Goal: Task Accomplishment & Management: Complete application form

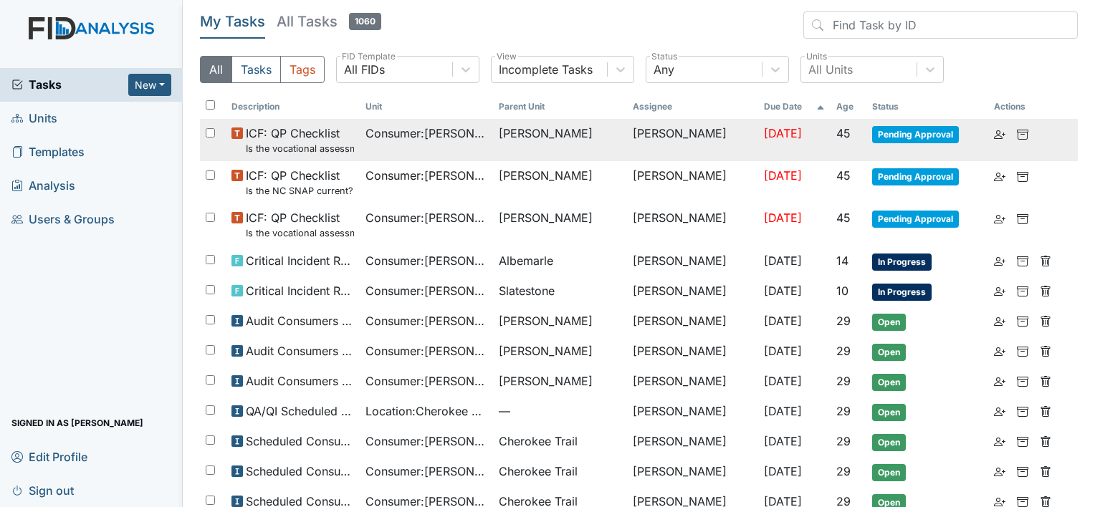
click at [456, 146] on td "Consumer : Green, Angela" at bounding box center [427, 140] width 134 height 42
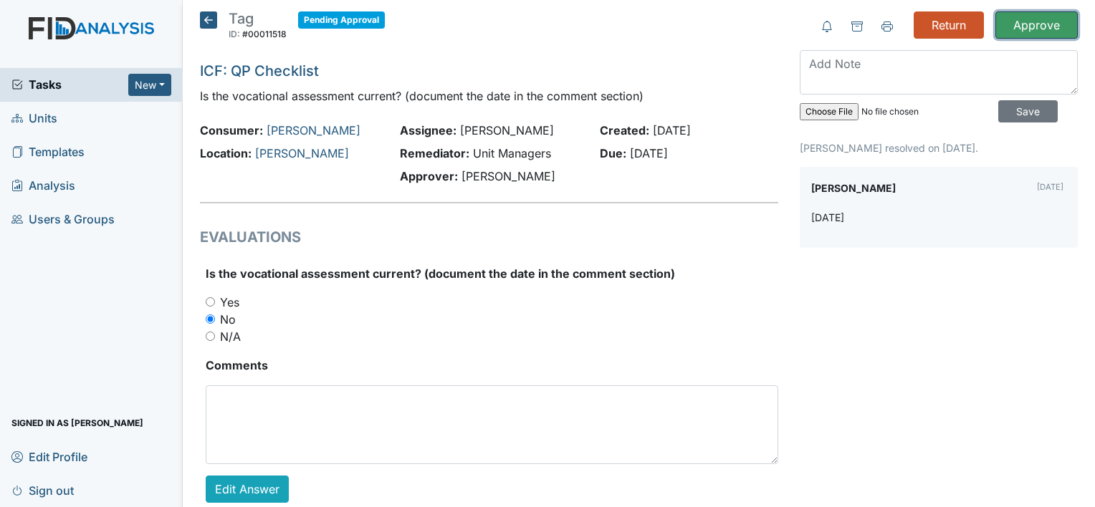
click at [1043, 29] on input "Approve" at bounding box center [1036, 24] width 82 height 27
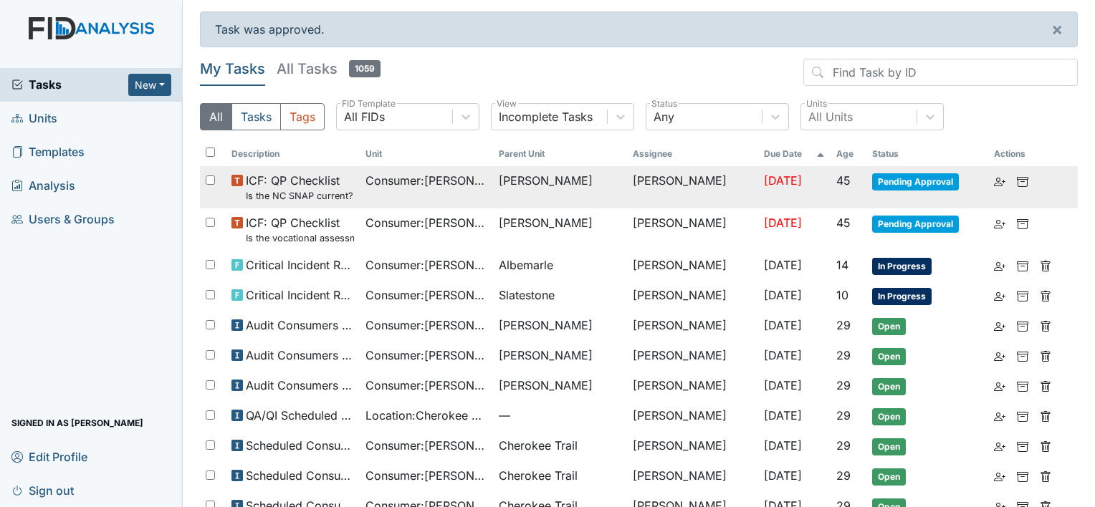
click at [491, 196] on td "Consumer : Green, Angela" at bounding box center [427, 187] width 134 height 42
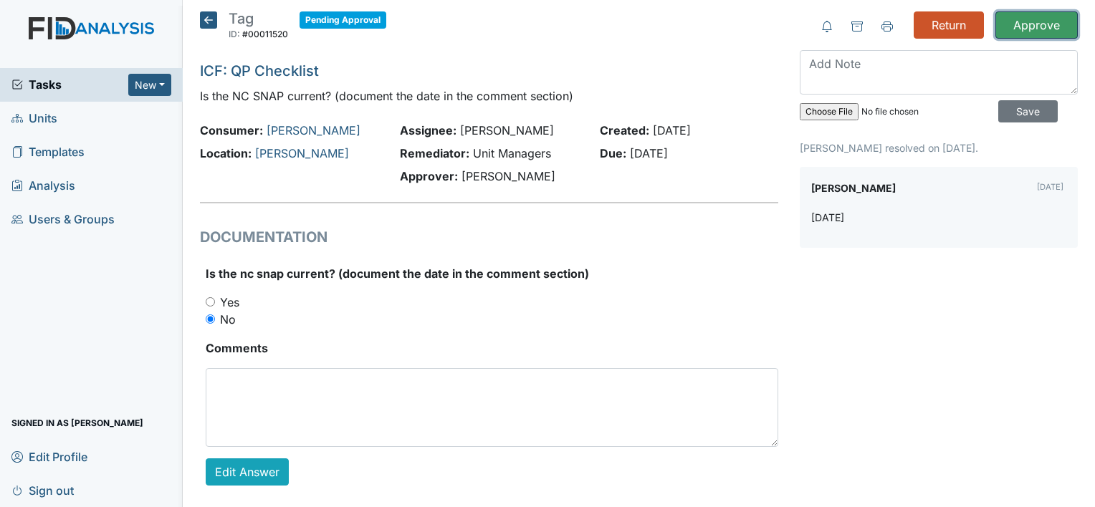
click at [1024, 27] on input "Approve" at bounding box center [1036, 24] width 82 height 27
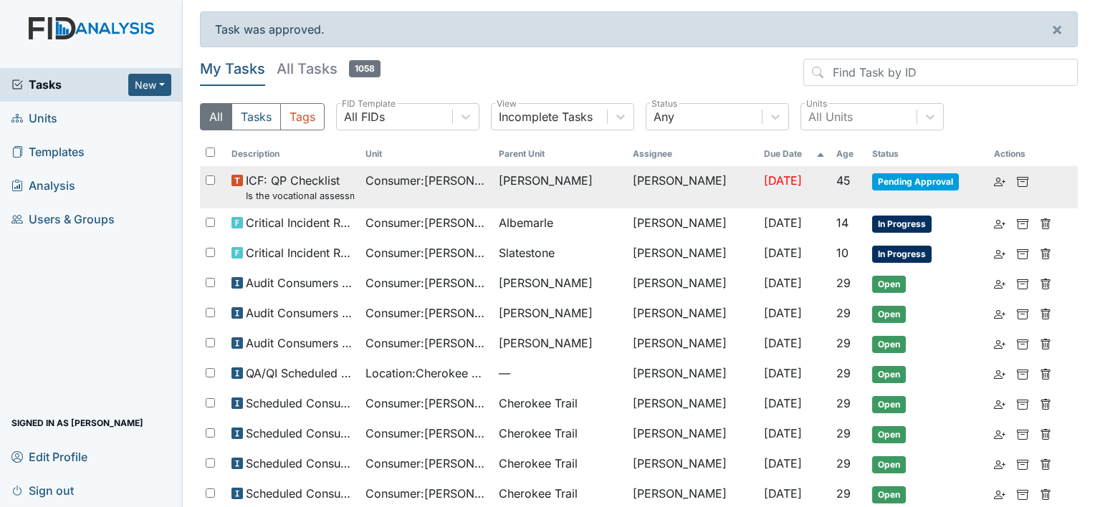
click at [685, 174] on td "[PERSON_NAME]" at bounding box center [692, 187] width 131 height 42
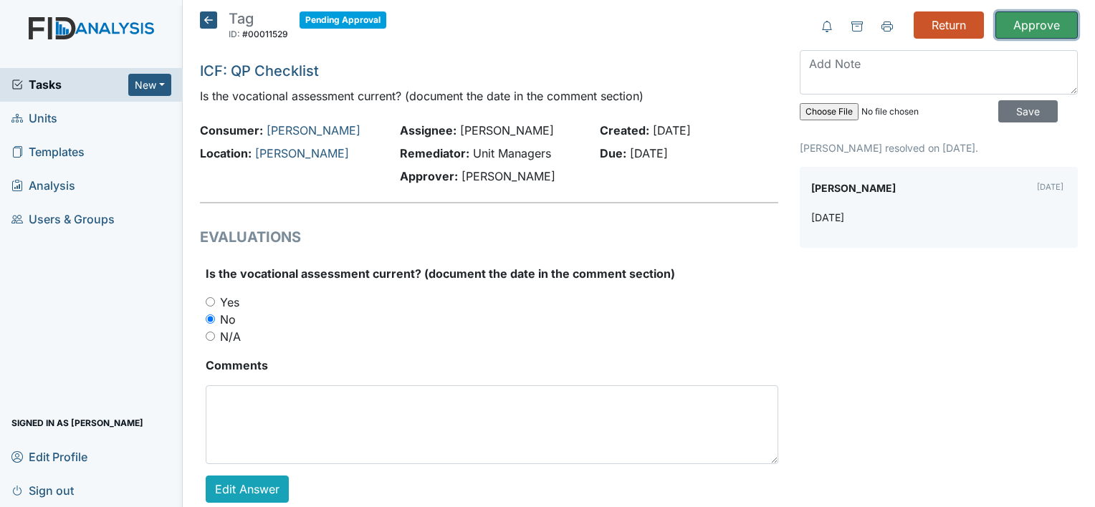
click at [1030, 28] on input "Approve" at bounding box center [1036, 24] width 82 height 27
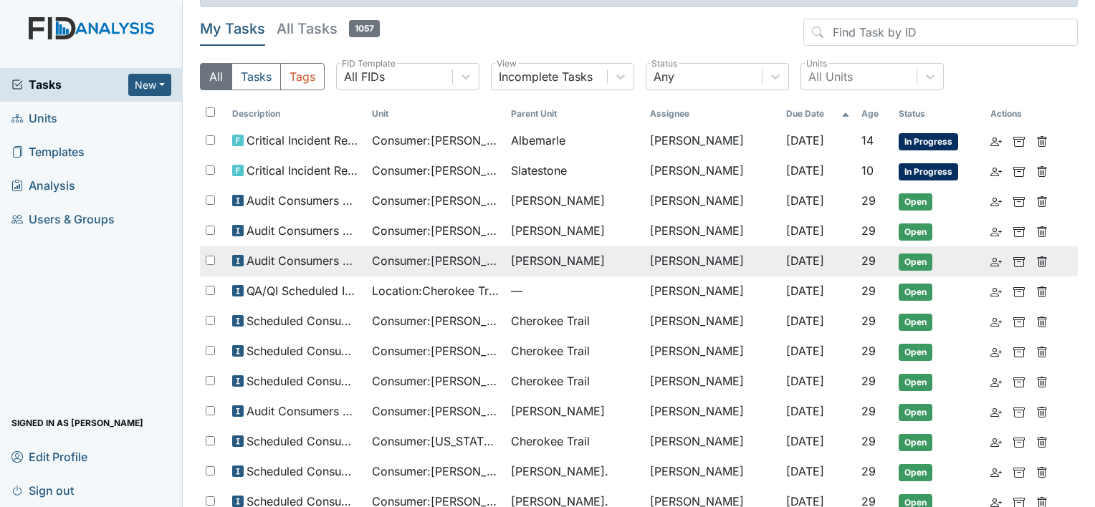
scroll to position [72, 0]
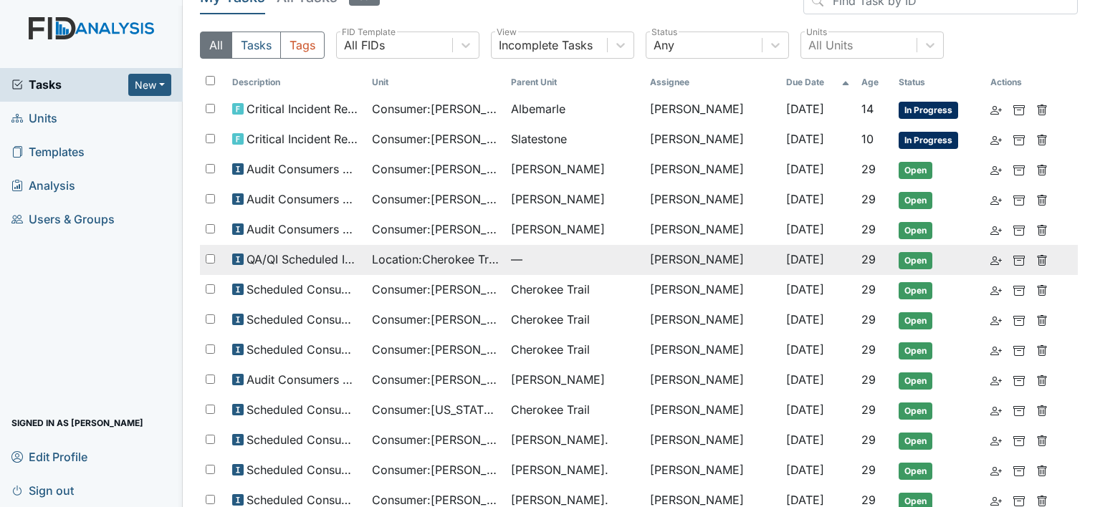
click at [473, 263] on span "Location : Cherokee Trail" at bounding box center [436, 259] width 128 height 17
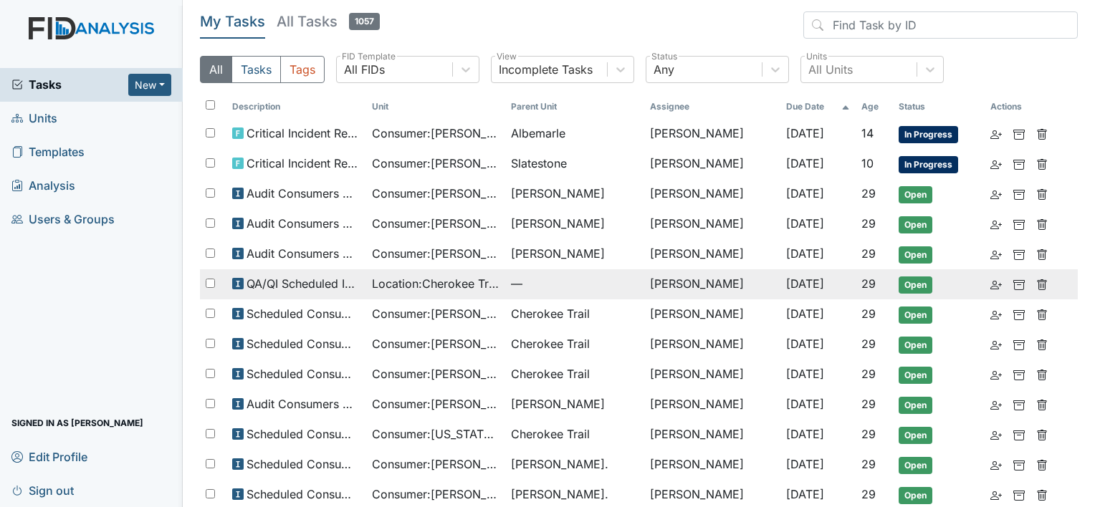
click at [389, 282] on span "Location : Cherokee Trail" at bounding box center [436, 283] width 128 height 17
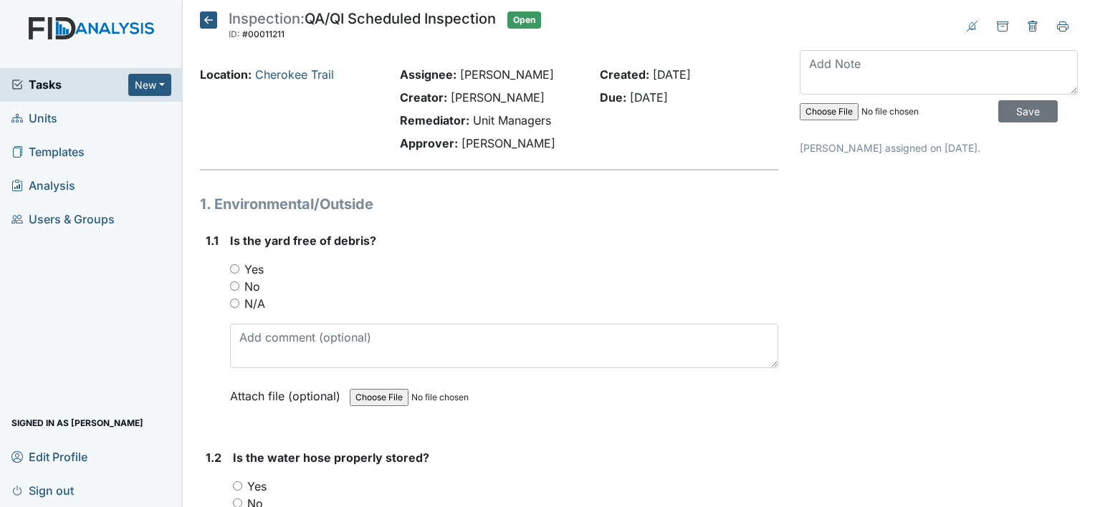
click at [231, 267] on input "Yes" at bounding box center [234, 268] width 9 height 9
radio input "true"
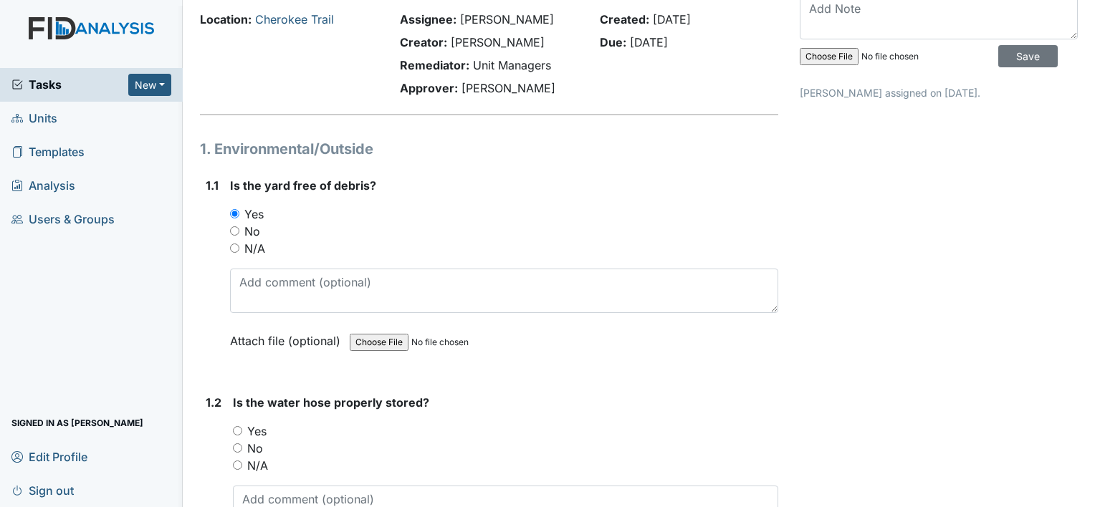
scroll to position [215, 0]
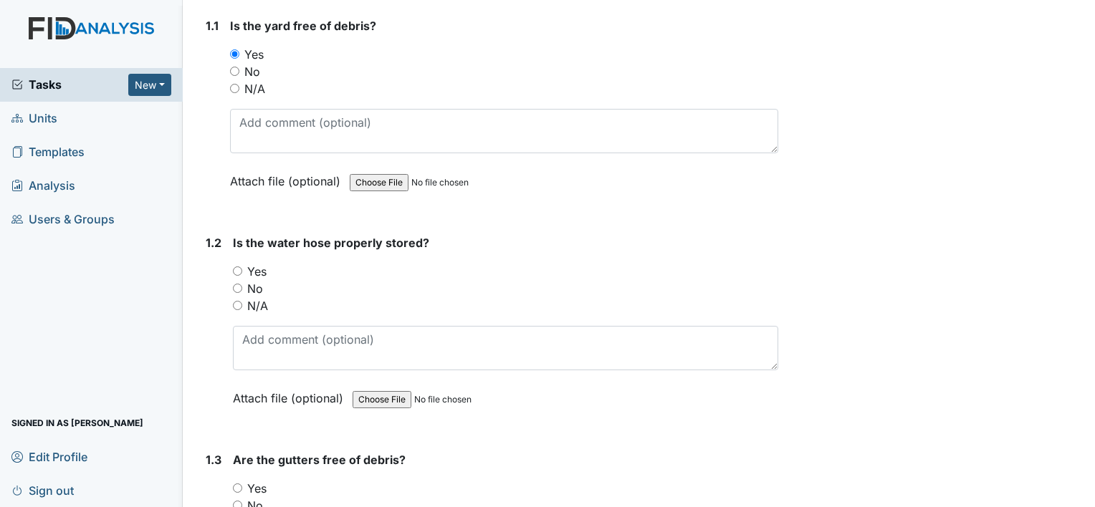
click at [240, 284] on input "No" at bounding box center [237, 288] width 9 height 9
radio input "true"
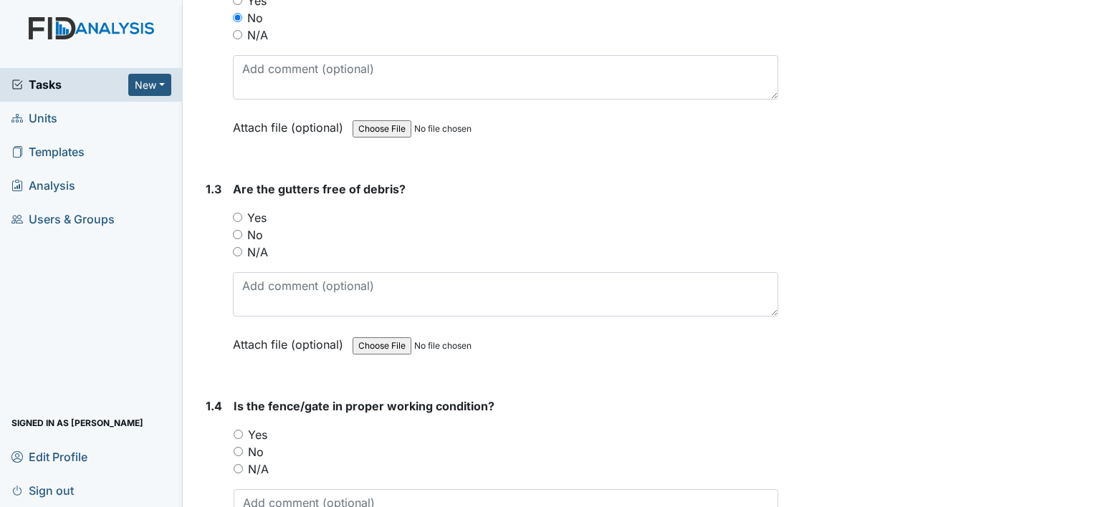
scroll to position [501, 0]
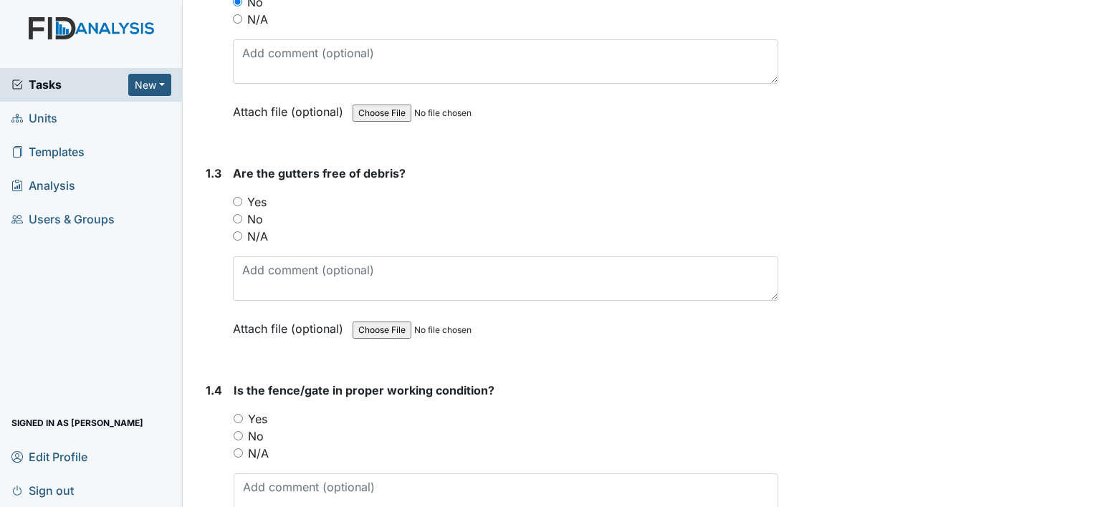
click at [238, 205] on div "Yes" at bounding box center [505, 201] width 545 height 17
click at [240, 200] on input "Yes" at bounding box center [237, 201] width 9 height 9
radio input "true"
click at [244, 413] on div "Yes" at bounding box center [506, 418] width 544 height 17
click at [239, 420] on input "Yes" at bounding box center [238, 418] width 9 height 9
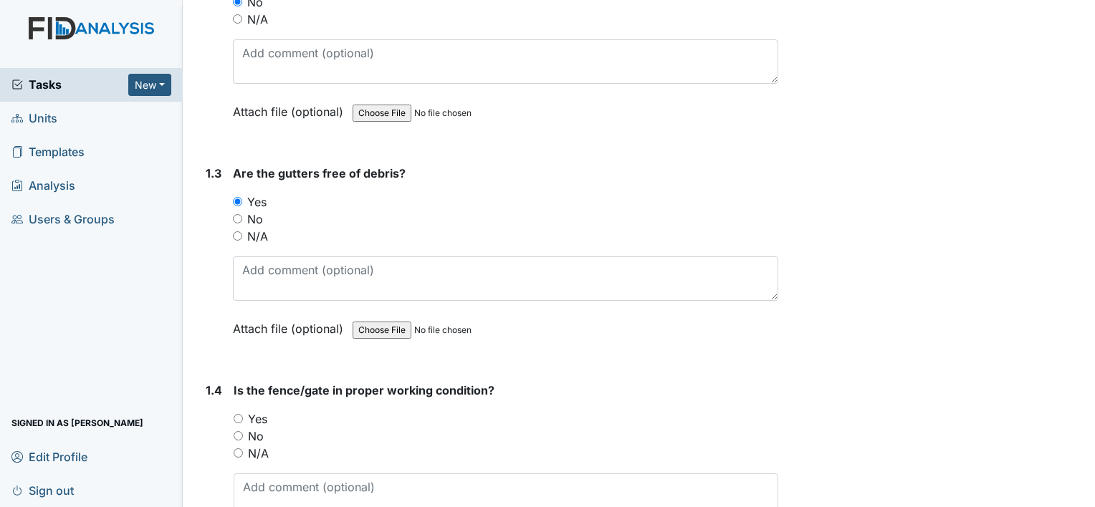
radio input "true"
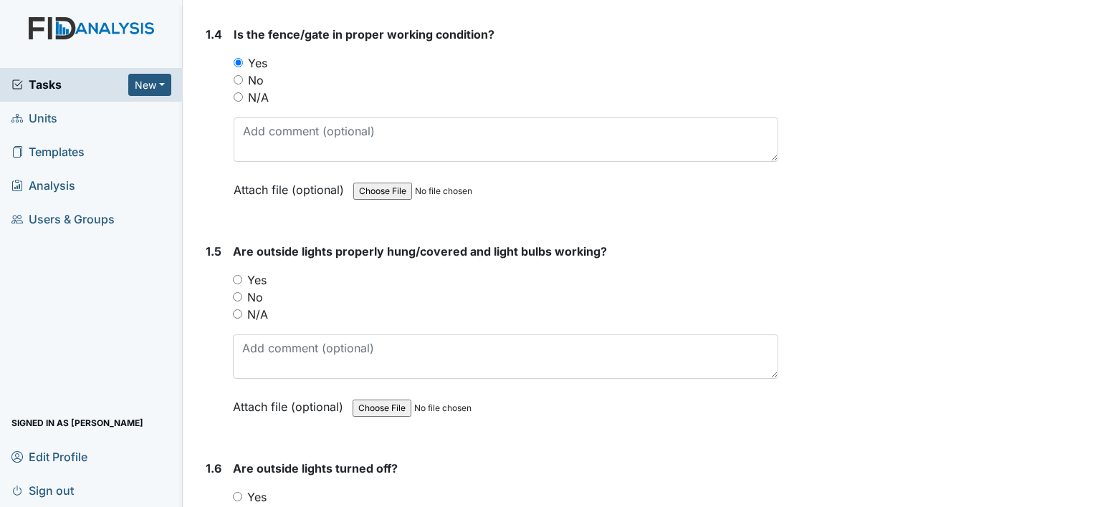
scroll to position [860, 0]
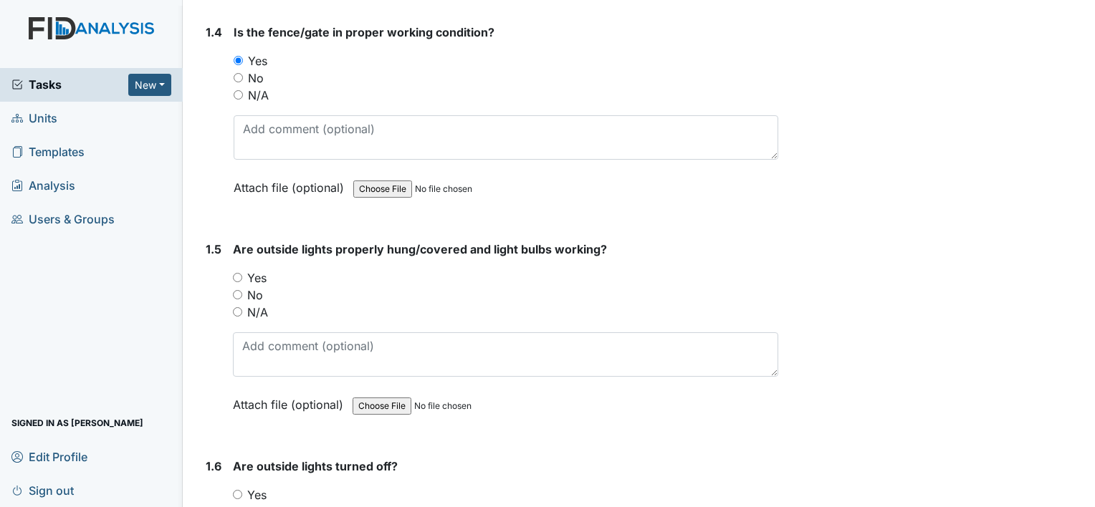
click at [238, 274] on input "Yes" at bounding box center [237, 277] width 9 height 9
radio input "true"
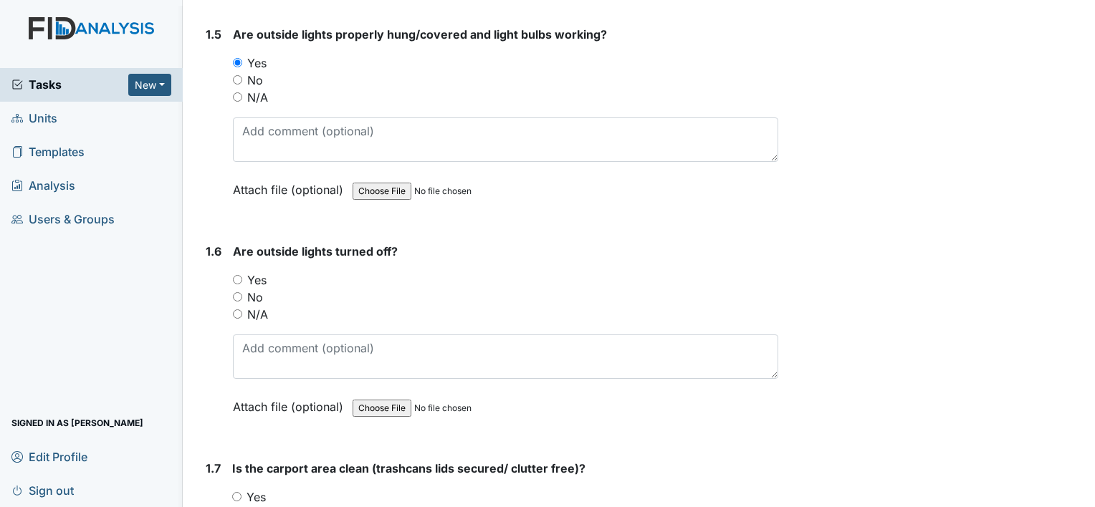
click at [239, 275] on input "Yes" at bounding box center [237, 279] width 9 height 9
radio input "true"
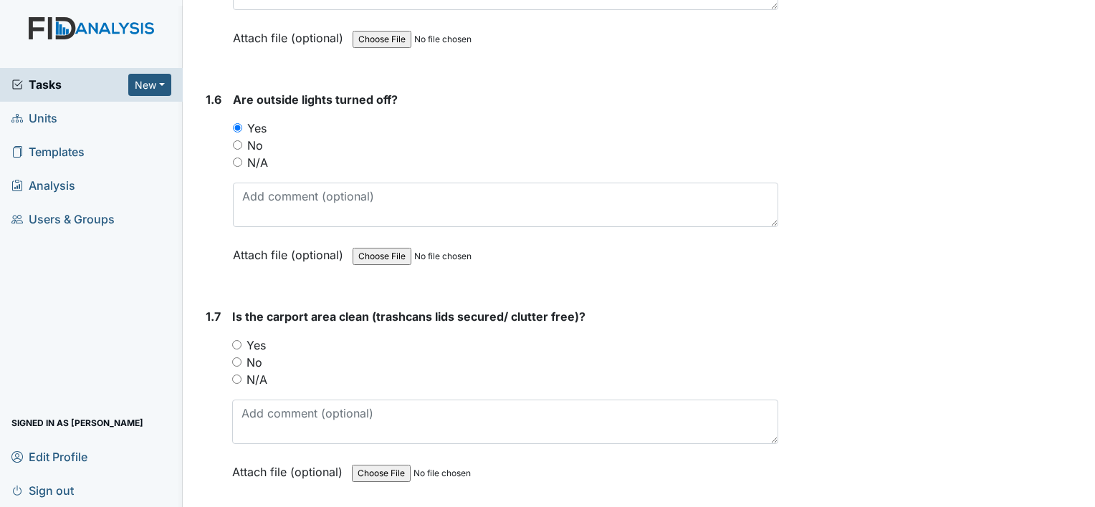
scroll to position [1290, 0]
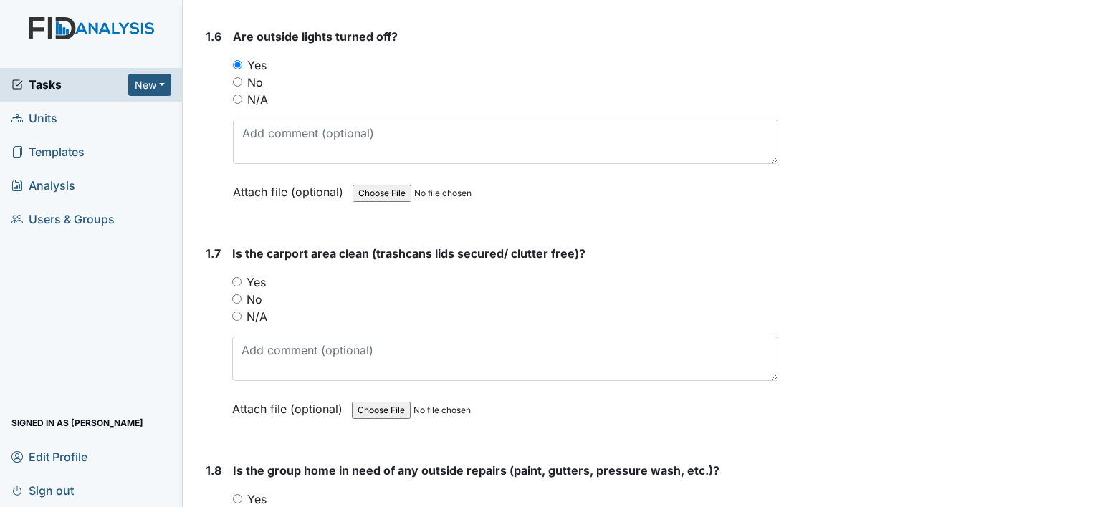
click at [236, 294] on input "No" at bounding box center [236, 298] width 9 height 9
radio input "true"
click at [239, 277] on input "Yes" at bounding box center [236, 281] width 9 height 9
radio input "true"
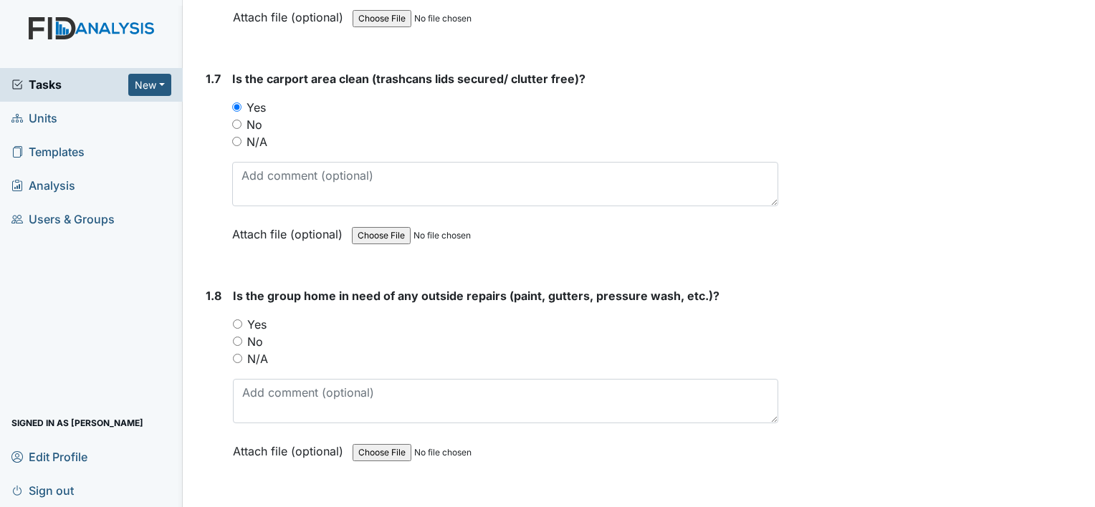
scroll to position [1504, 0]
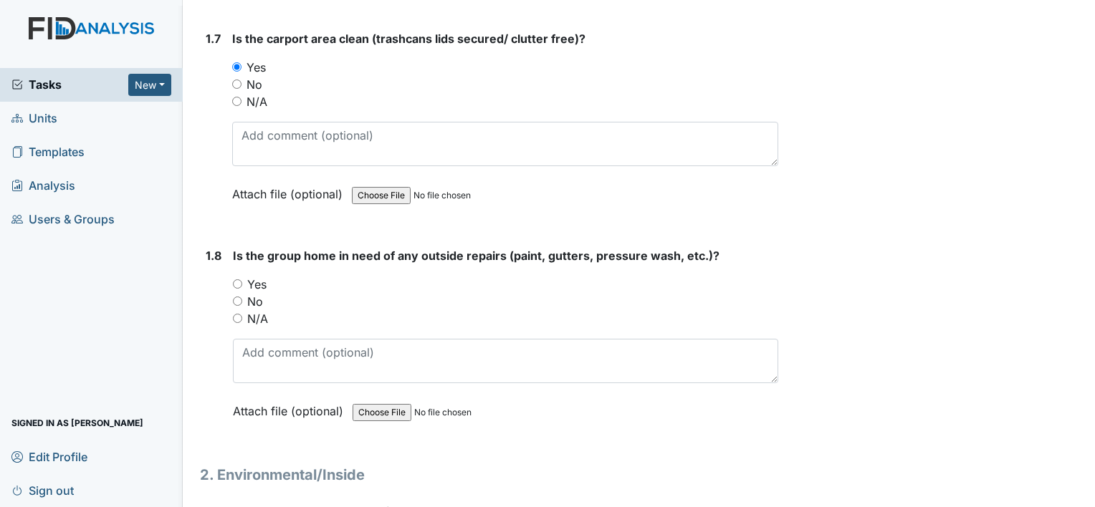
click at [234, 302] on div "No" at bounding box center [505, 301] width 545 height 17
click at [235, 299] on input "No" at bounding box center [237, 301] width 9 height 9
radio input "true"
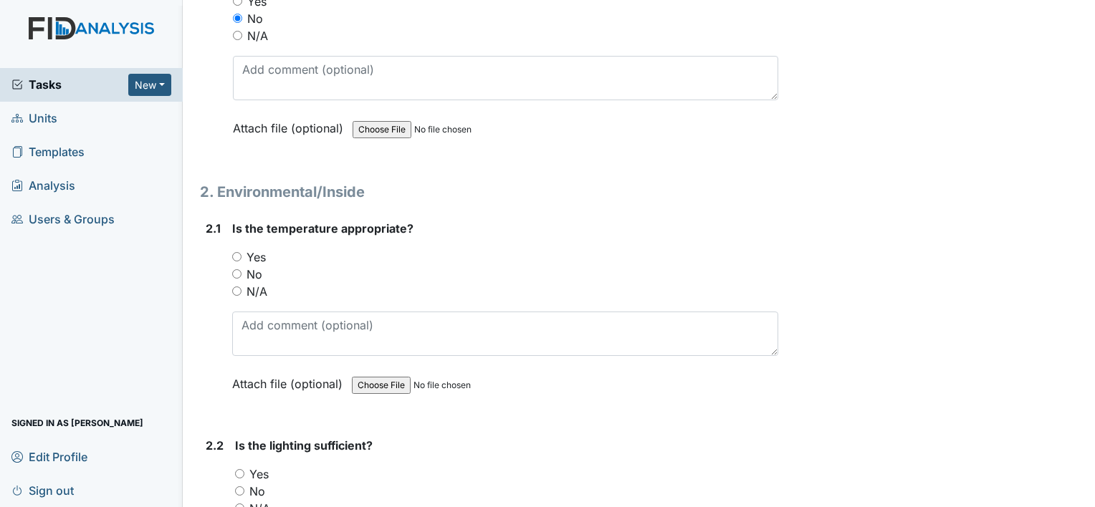
scroll to position [1791, 0]
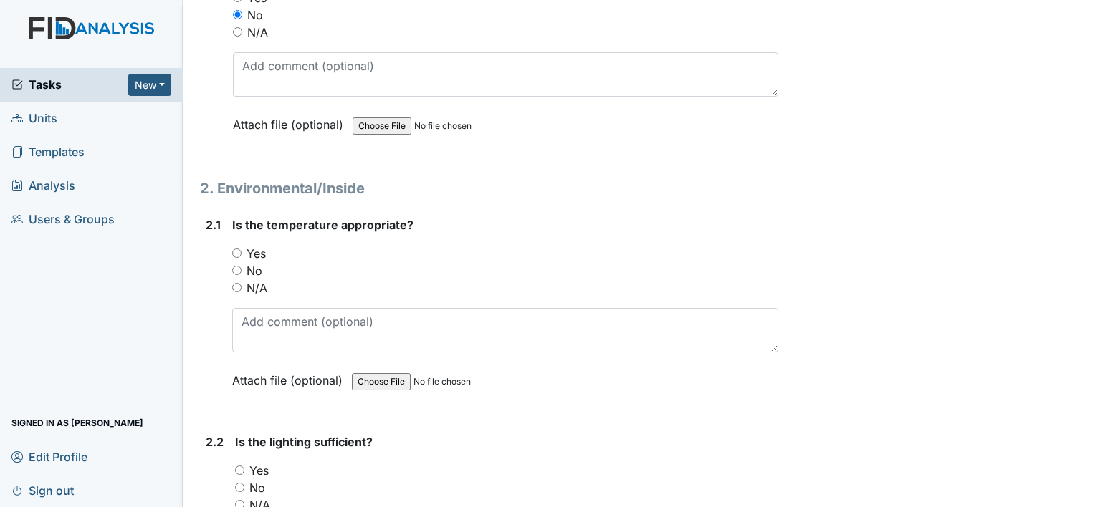
click at [234, 249] on input "Yes" at bounding box center [236, 253] width 9 height 9
radio input "true"
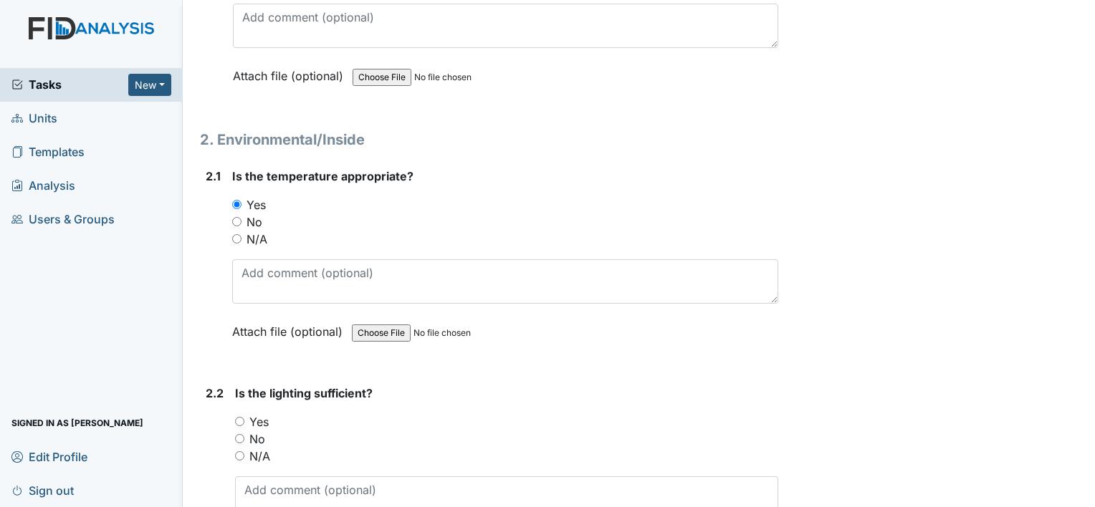
scroll to position [2006, 0]
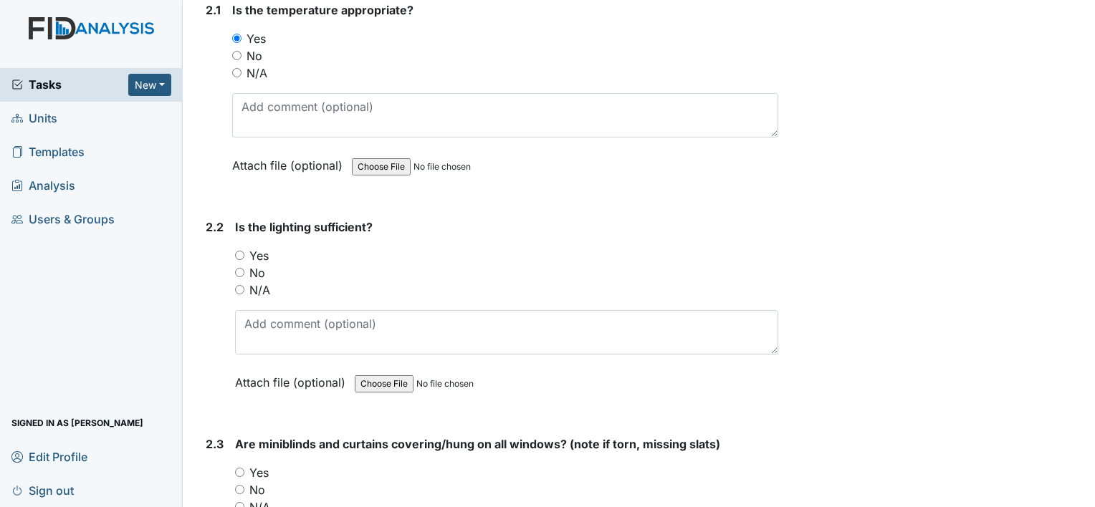
click at [242, 268] on input "No" at bounding box center [239, 272] width 9 height 9
radio input "true"
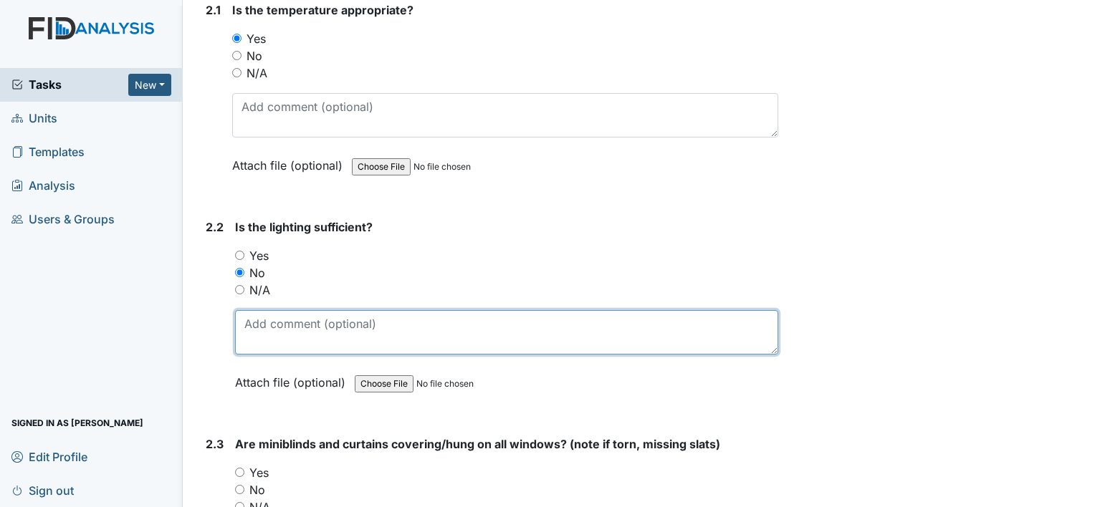
drag, startPoint x: 298, startPoint y: 332, endPoint x: 301, endPoint y: 317, distance: 15.3
click at [298, 331] on textarea at bounding box center [506, 332] width 543 height 44
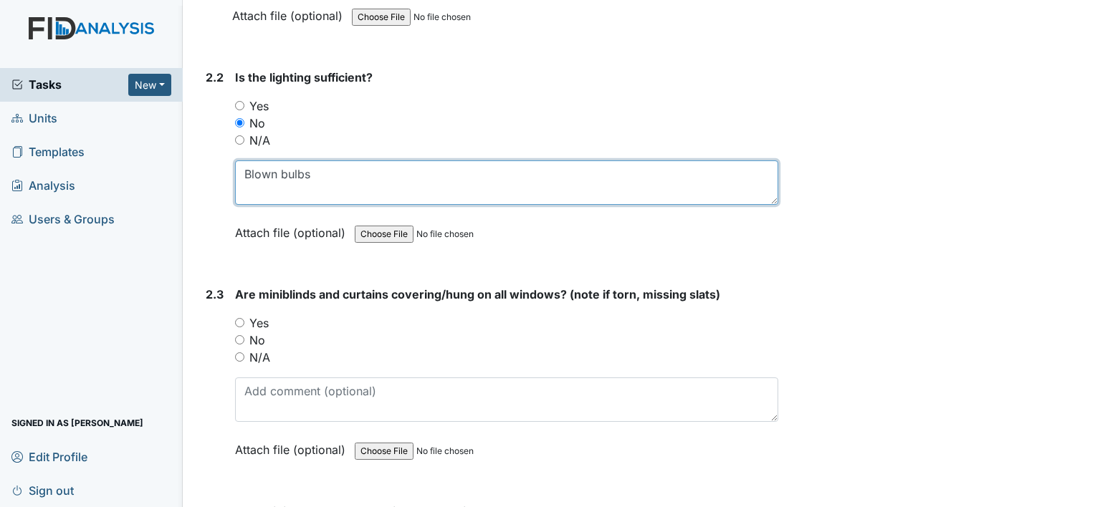
scroll to position [2292, 0]
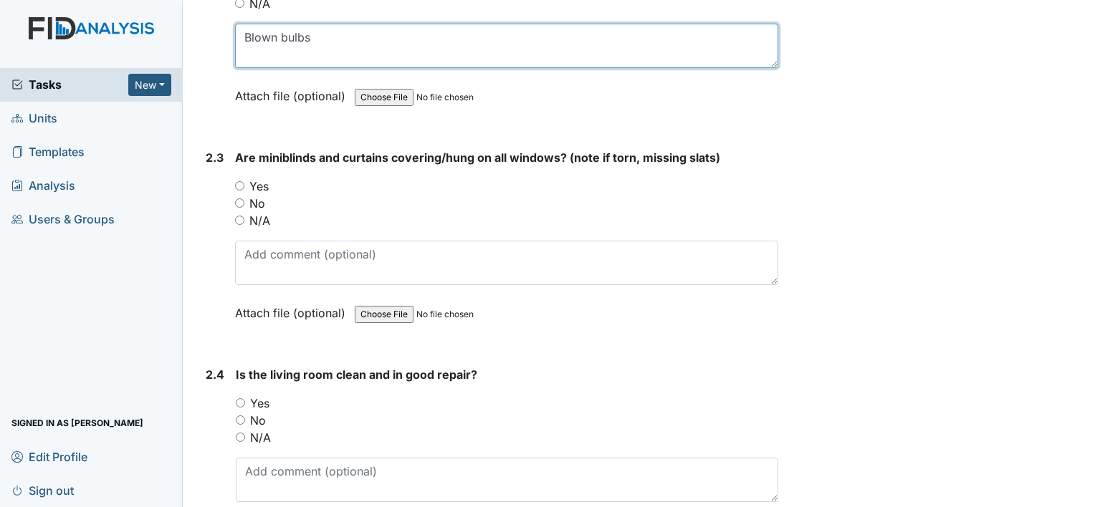
type textarea "Blown bulbs"
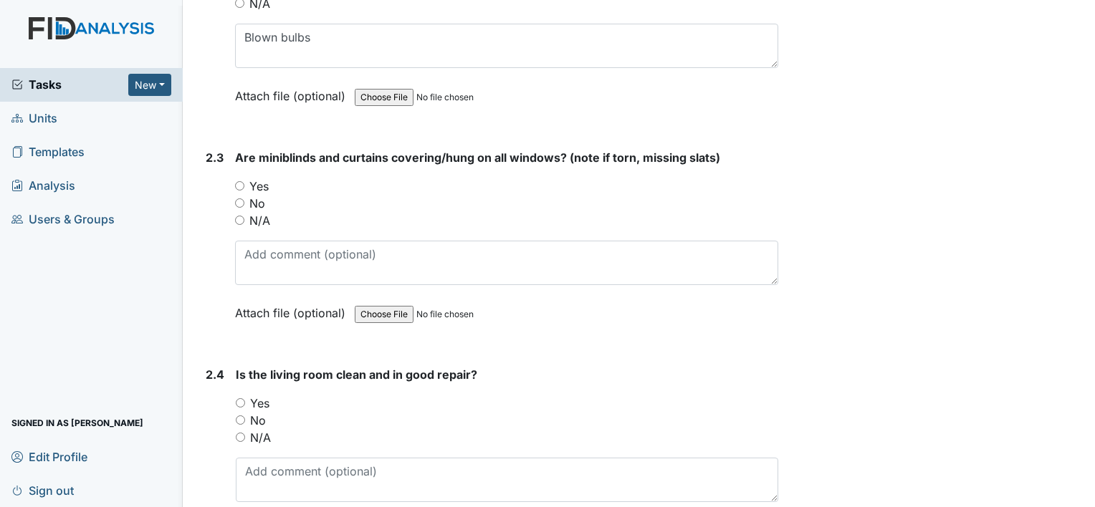
click at [235, 181] on input "Yes" at bounding box center [239, 185] width 9 height 9
radio input "true"
click at [244, 181] on input "Yes" at bounding box center [239, 185] width 9 height 9
click at [239, 398] on input "Yes" at bounding box center [240, 402] width 9 height 9
radio input "true"
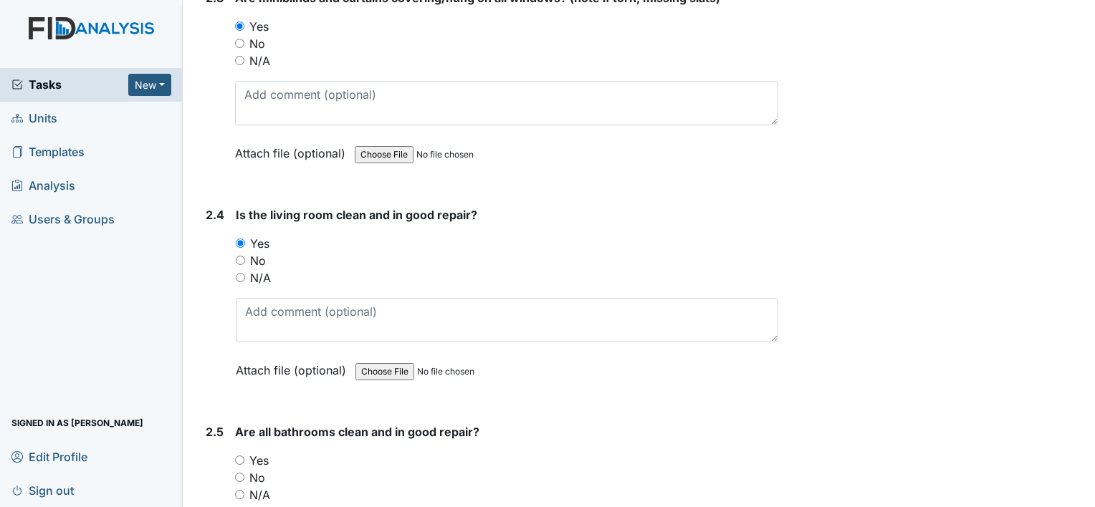
scroll to position [2507, 0]
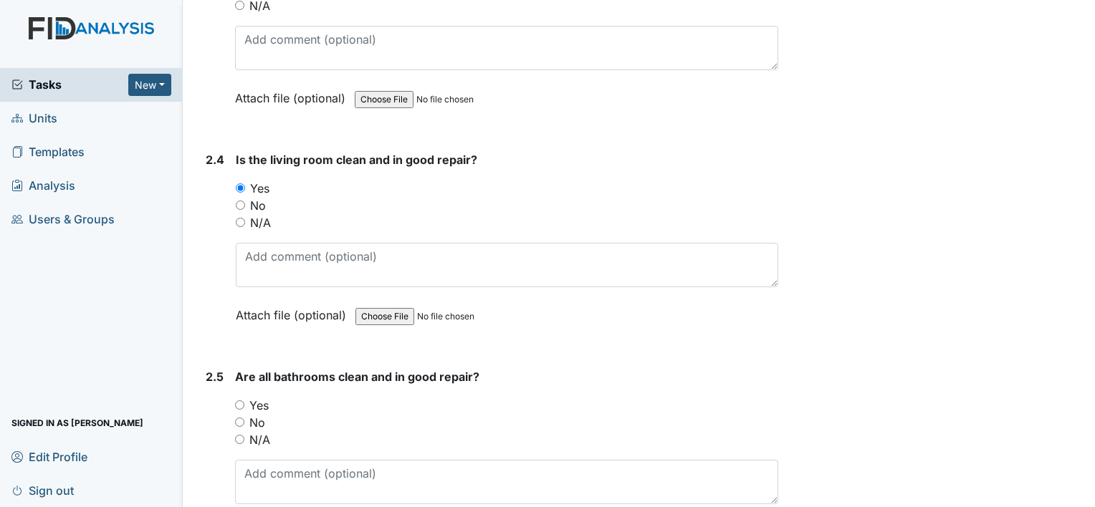
click at [235, 400] on input "Yes" at bounding box center [239, 404] width 9 height 9
radio input "true"
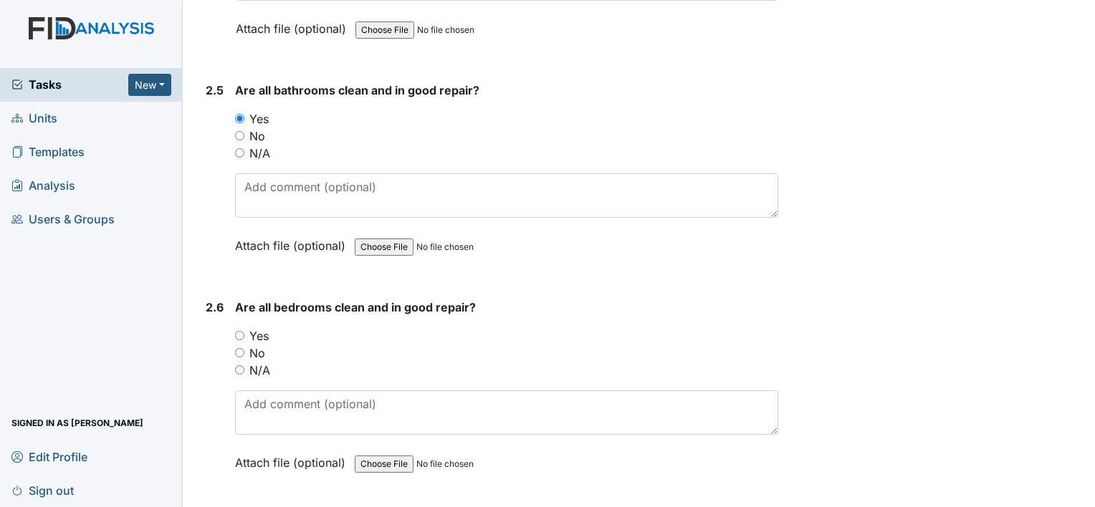
click at [239, 331] on input "Yes" at bounding box center [239, 335] width 9 height 9
radio input "true"
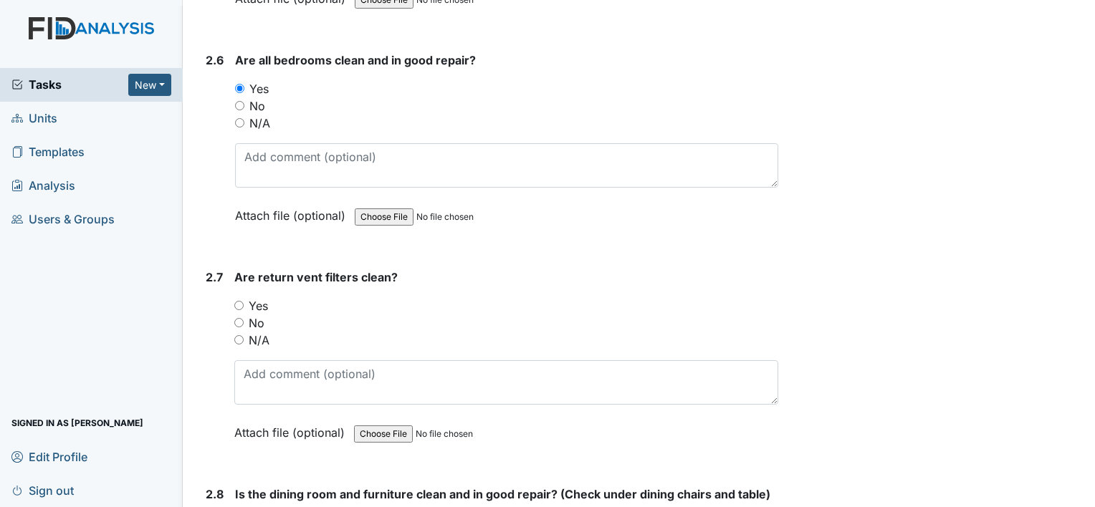
scroll to position [3080, 0]
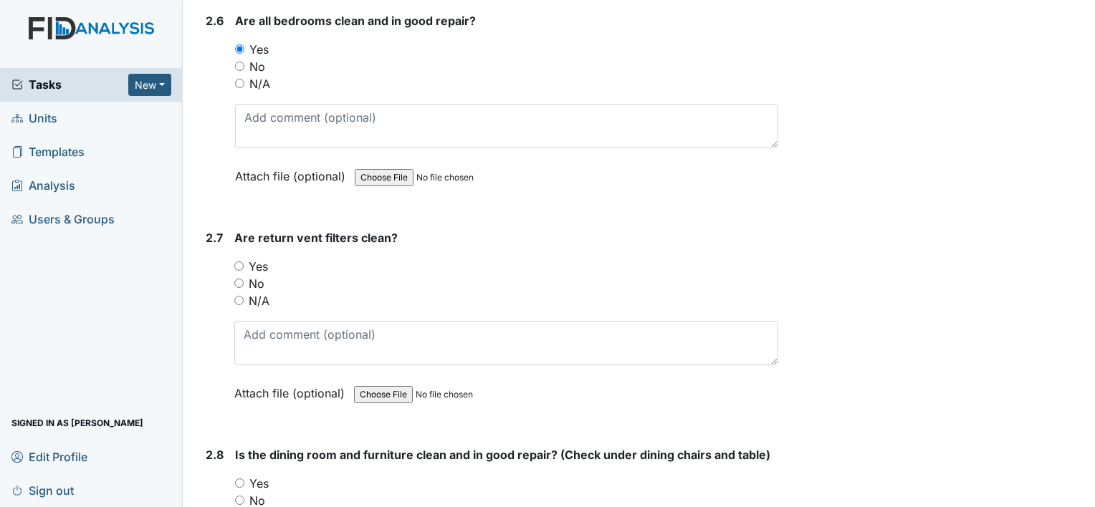
click at [238, 261] on input "Yes" at bounding box center [238, 265] width 9 height 9
radio input "true"
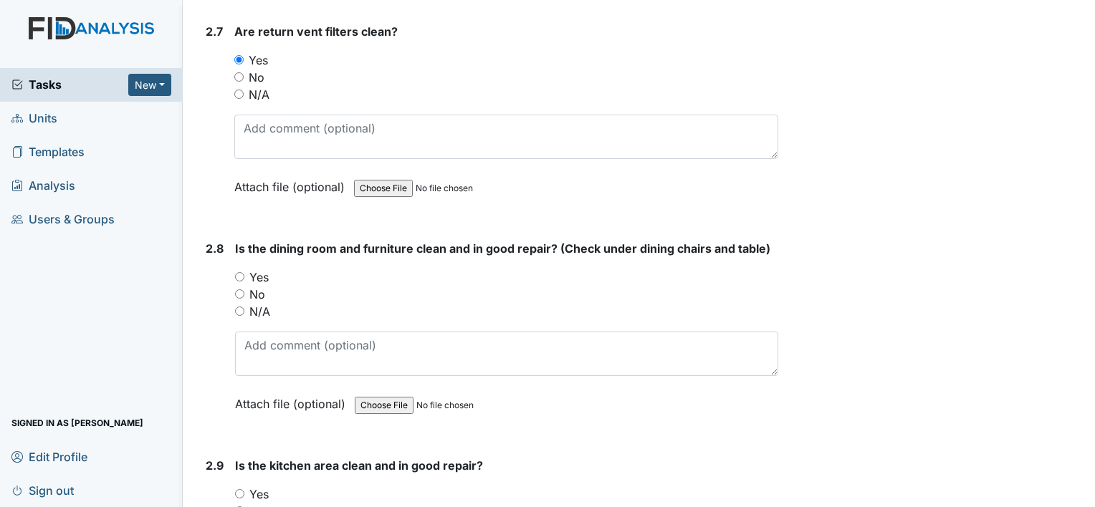
scroll to position [3295, 0]
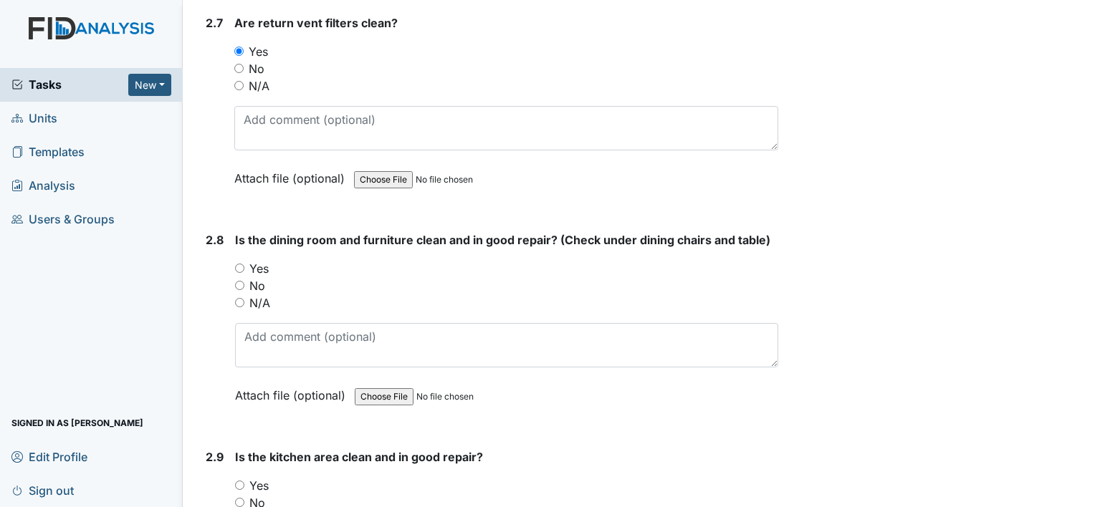
click at [239, 264] on input "Yes" at bounding box center [239, 268] width 9 height 9
radio input "true"
